Goal: Information Seeking & Learning: Learn about a topic

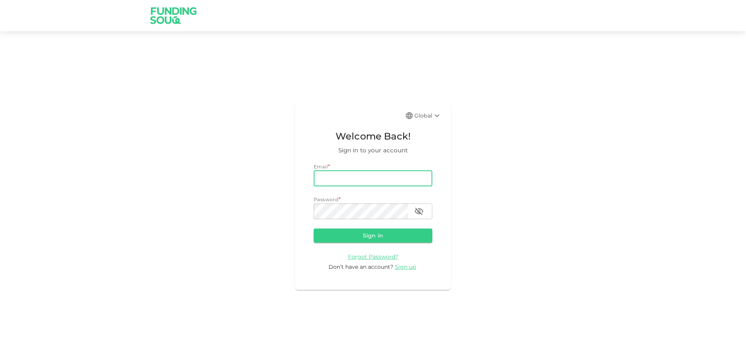
click at [338, 186] on input "email" at bounding box center [373, 179] width 119 height 16
type input "[EMAIL_ADDRESS][DOMAIN_NAME]"
click at [314, 228] on button "Sign in" at bounding box center [373, 235] width 119 height 14
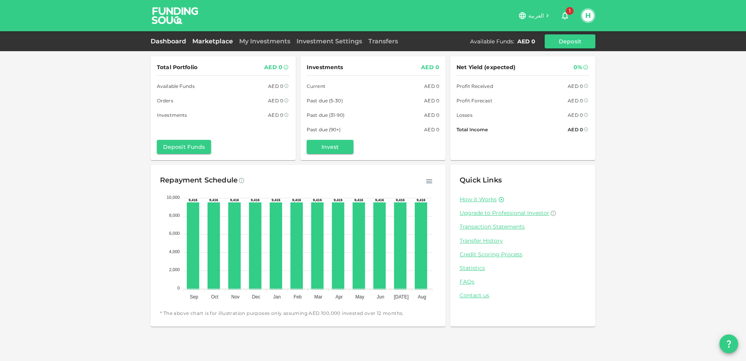
click at [211, 38] on link "Marketplace" at bounding box center [212, 40] width 47 height 7
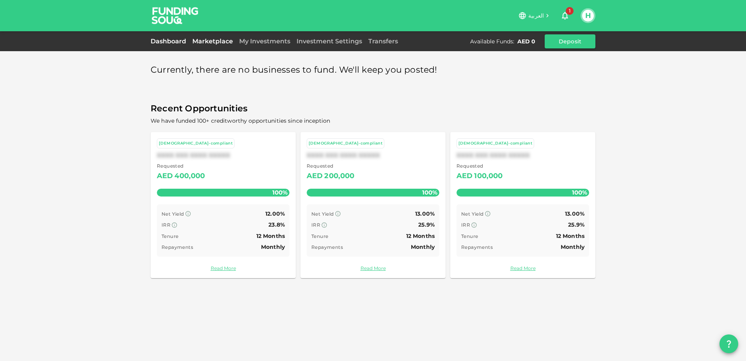
click at [172, 43] on link "Dashboard" at bounding box center [170, 40] width 39 height 7
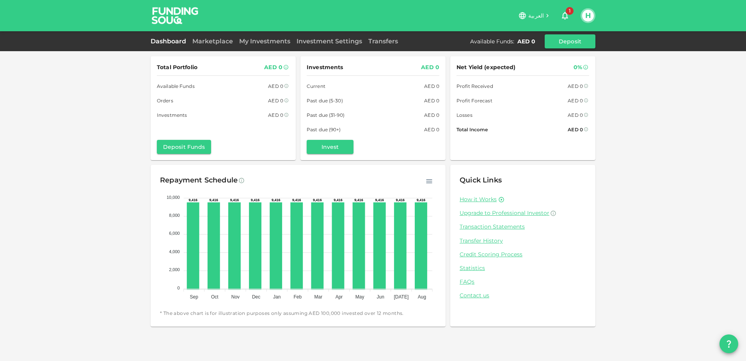
click at [212, 37] on div "Marketplace" at bounding box center [212, 41] width 47 height 9
click at [219, 40] on link "Marketplace" at bounding box center [212, 40] width 47 height 7
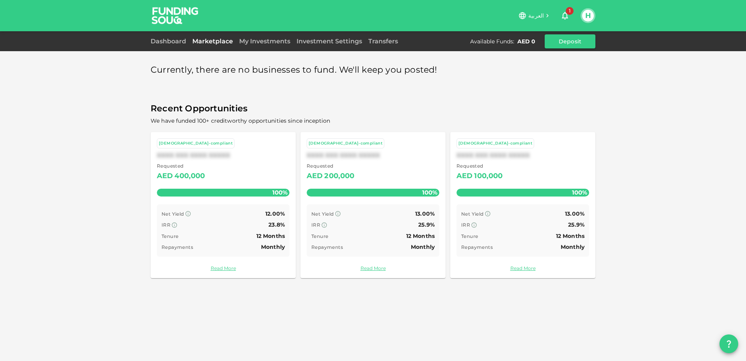
click at [223, 270] on link "Read More" at bounding box center [223, 267] width 133 height 7
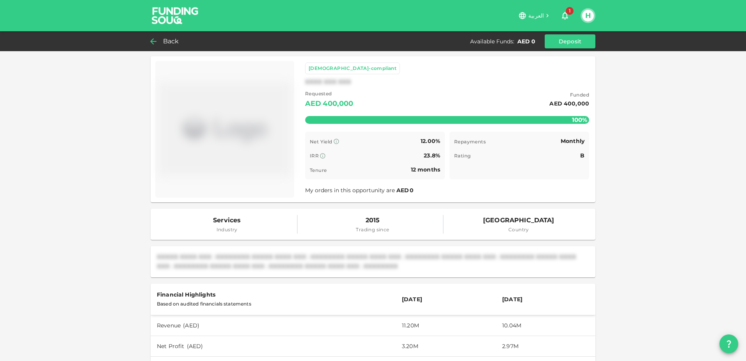
click at [155, 44] on icon at bounding box center [153, 41] width 9 height 9
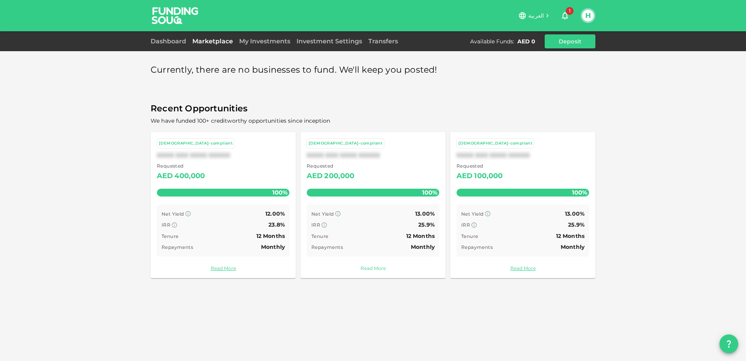
click at [380, 265] on link "Read More" at bounding box center [373, 267] width 133 height 7
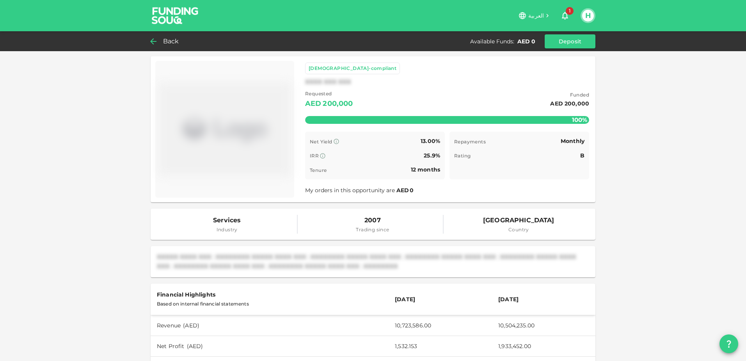
click at [159, 40] on div "Back" at bounding box center [167, 41] width 32 height 11
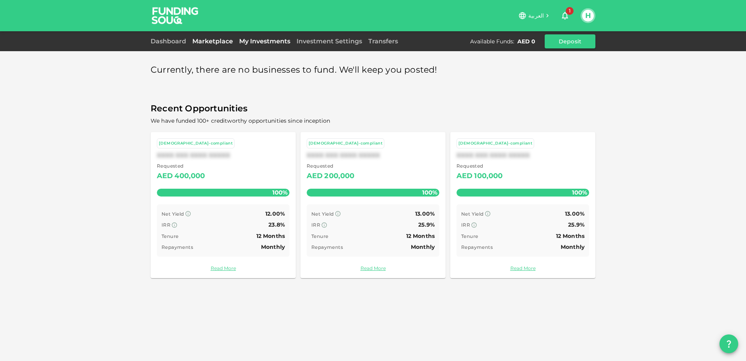
click at [261, 43] on link "My Investments" at bounding box center [264, 40] width 57 height 7
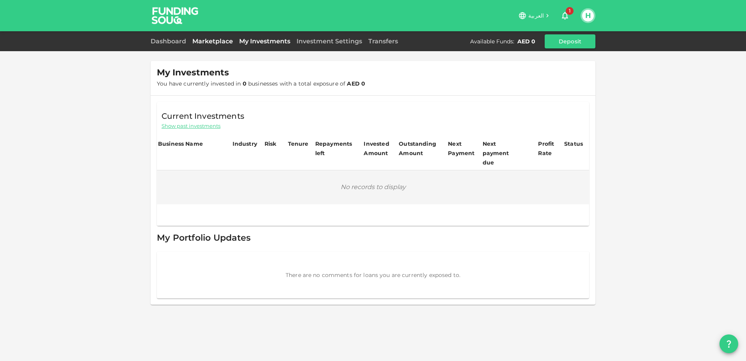
click at [216, 44] on link "Marketplace" at bounding box center [212, 40] width 47 height 7
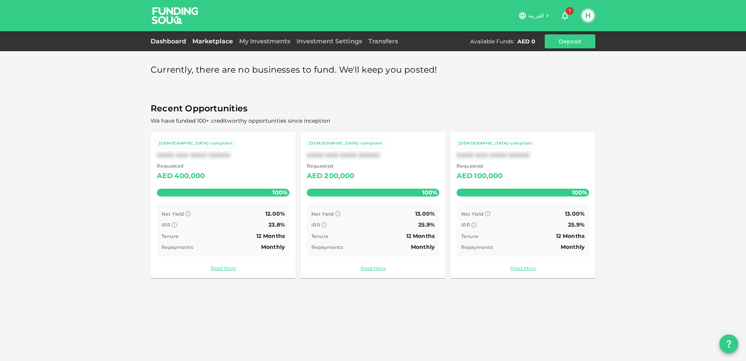
click at [174, 41] on link "Dashboard" at bounding box center [170, 40] width 39 height 7
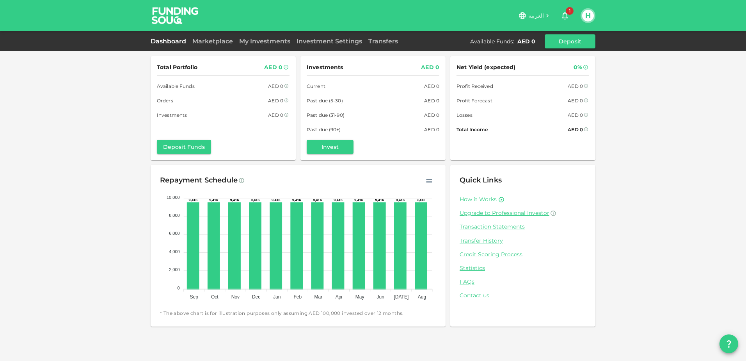
click at [475, 199] on link "How it Works" at bounding box center [478, 198] width 37 height 7
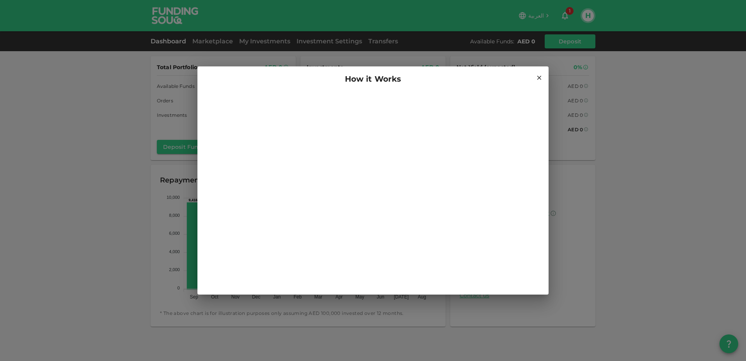
click at [533, 75] on div "How it Works" at bounding box center [373, 79] width 332 height 12
click at [536, 76] on div "How it Works" at bounding box center [373, 79] width 332 height 12
click at [538, 78] on icon at bounding box center [539, 77] width 7 height 7
